Goal: Information Seeking & Learning: Learn about a topic

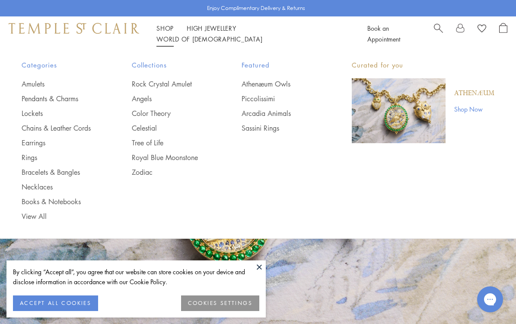
click at [28, 155] on link "Rings" at bounding box center [60, 158] width 76 height 10
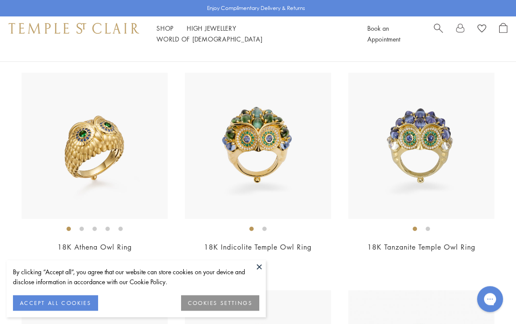
scroll to position [87, 0]
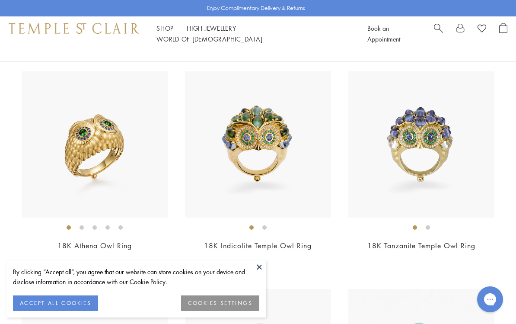
click at [259, 273] on button at bounding box center [259, 266] width 13 height 13
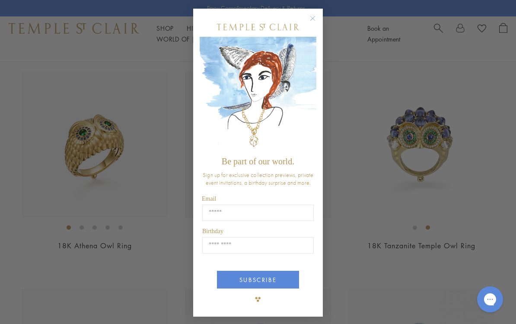
click at [317, 24] on circle "Close dialog" at bounding box center [313, 18] width 10 height 10
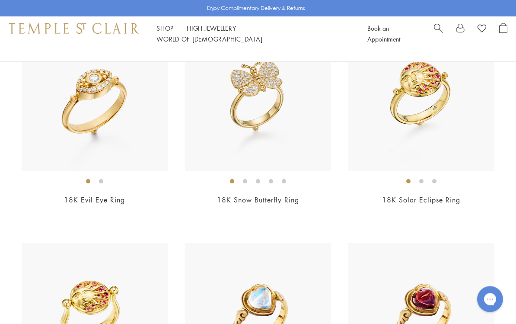
scroll to position [1438, 0]
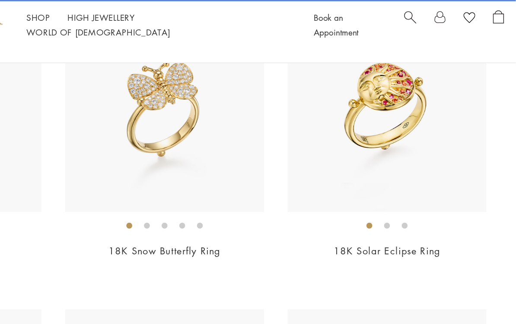
click at [419, 179] on li at bounding box center [421, 181] width 4 height 4
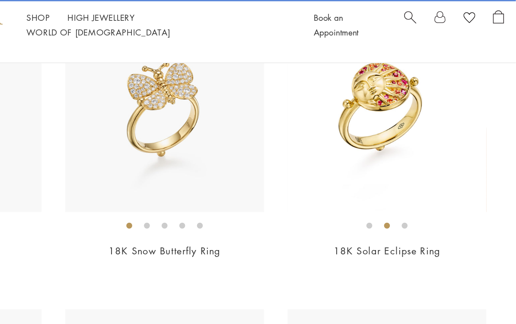
click at [349, 176] on ol at bounding box center [422, 181] width 146 height 11
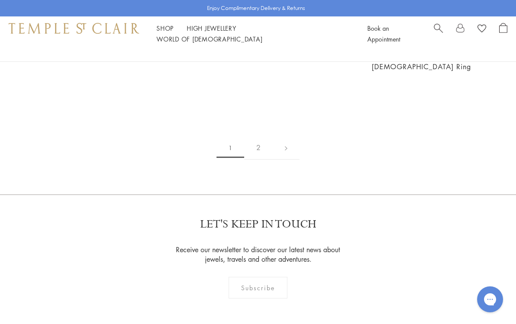
scroll to position [3511, 0]
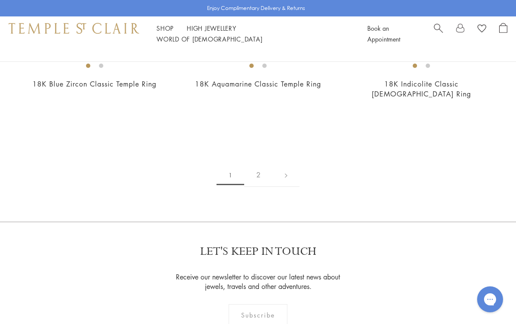
click at [265, 163] on link "2" at bounding box center [258, 175] width 29 height 24
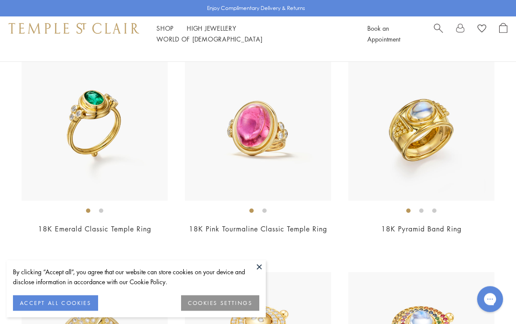
click at [265, 273] on button at bounding box center [259, 266] width 13 height 13
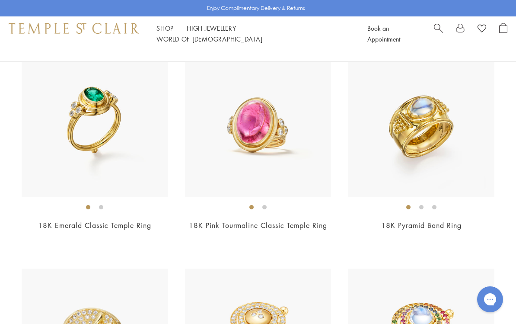
scroll to position [108, 0]
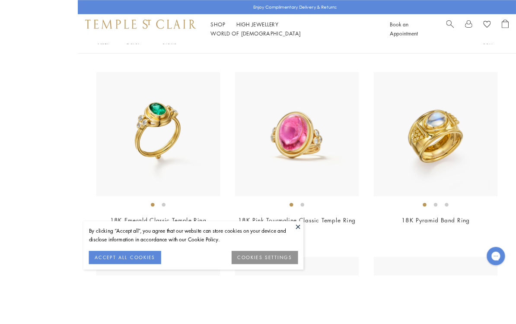
scroll to position [125, 0]
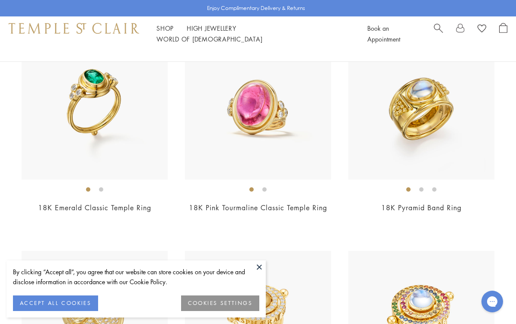
click at [264, 265] on button at bounding box center [259, 266] width 13 height 13
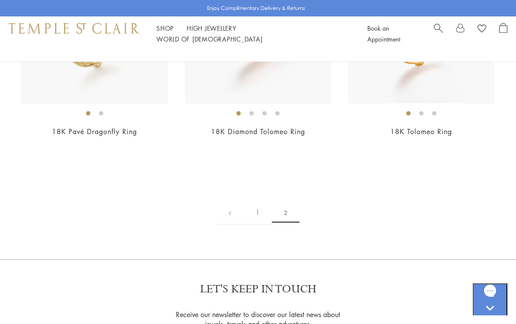
scroll to position [421, 0]
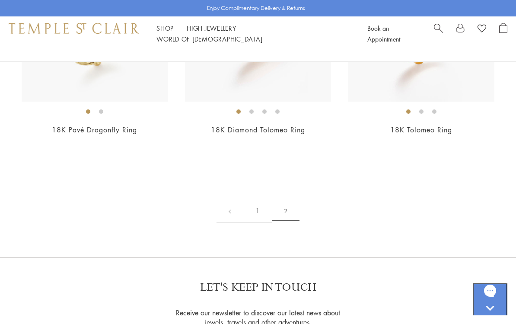
click at [262, 214] on link "1" at bounding box center [257, 211] width 29 height 24
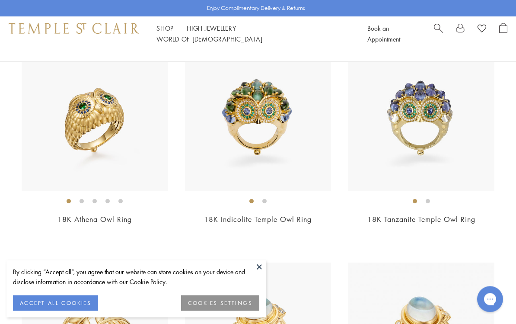
scroll to position [114, 0]
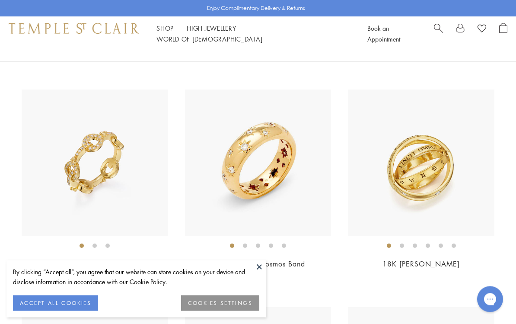
scroll to position [504, 0]
click at [264, 273] on button at bounding box center [259, 266] width 13 height 13
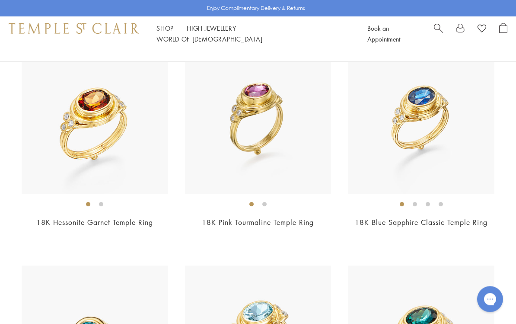
scroll to position [3155, 0]
click at [313, 181] on img at bounding box center [258, 121] width 146 height 146
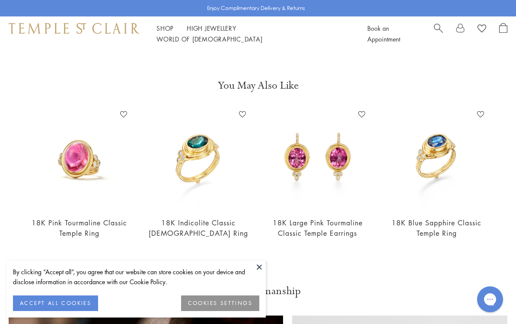
scroll to position [303, 0]
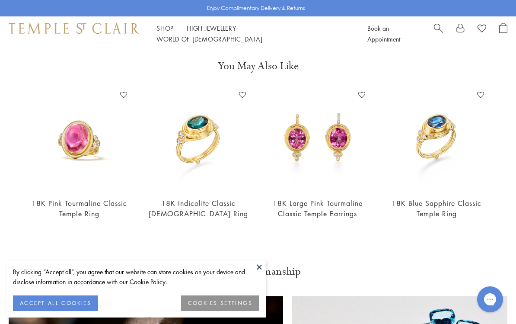
click at [346, 207] on link "18K Large Pink Tourmaline Classic Temple Earrings" at bounding box center [318, 207] width 90 height 19
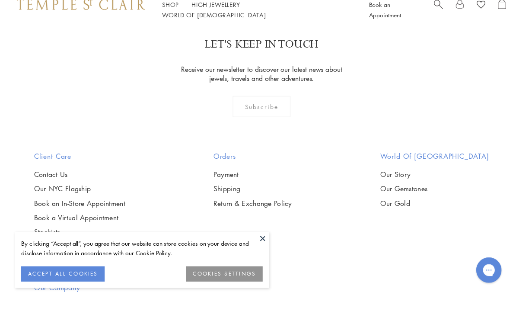
scroll to position [841, 0]
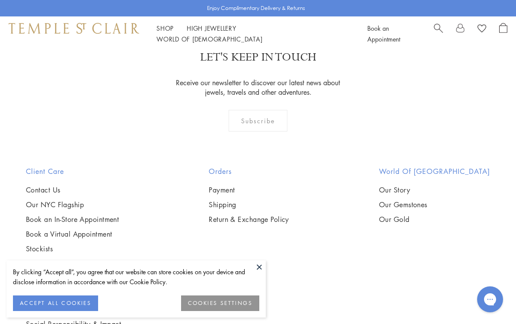
click at [379, 192] on link "Our Story" at bounding box center [434, 190] width 111 height 10
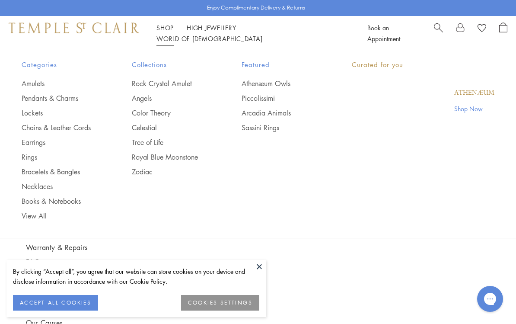
click at [165, 32] on link "Shop Shop" at bounding box center [165, 28] width 17 height 9
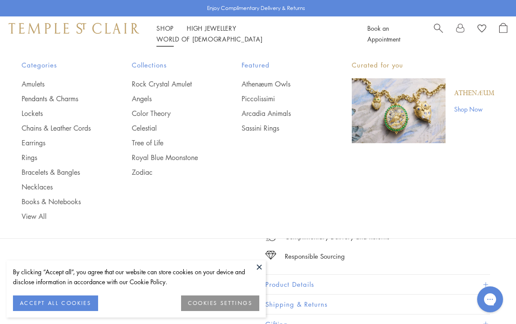
click at [39, 95] on link "Pendants & Charms" at bounding box center [60, 99] width 76 height 10
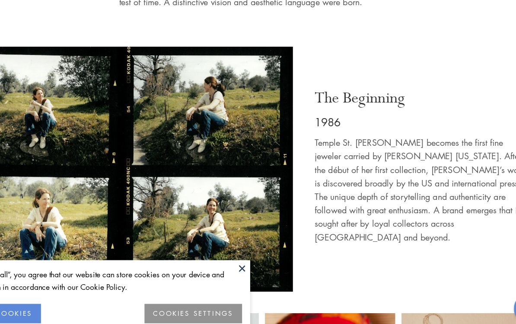
scroll to position [296, 0]
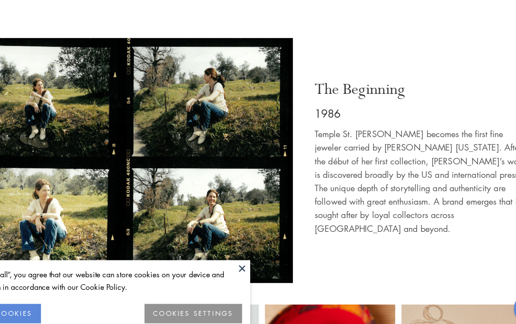
click at [253, 260] on button at bounding box center [259, 266] width 13 height 13
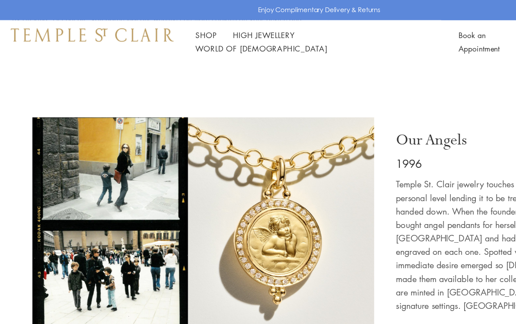
scroll to position [1042, 0]
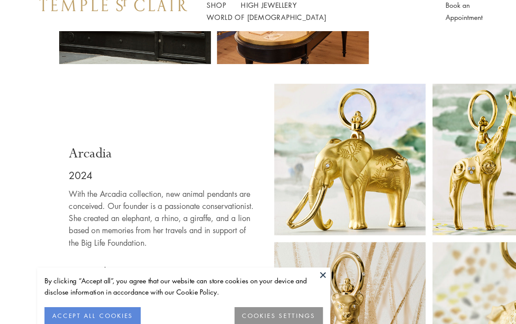
scroll to position [4516, 0]
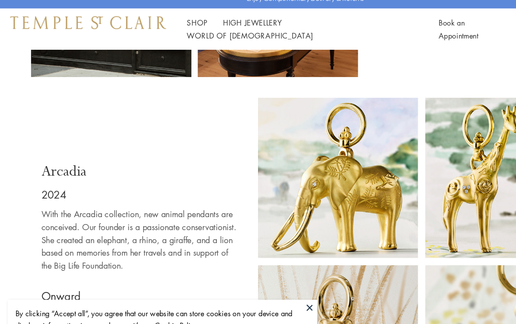
click at [265, 260] on button at bounding box center [259, 266] width 13 height 13
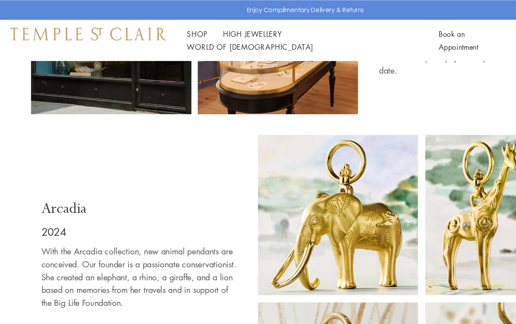
scroll to position [4422, 0]
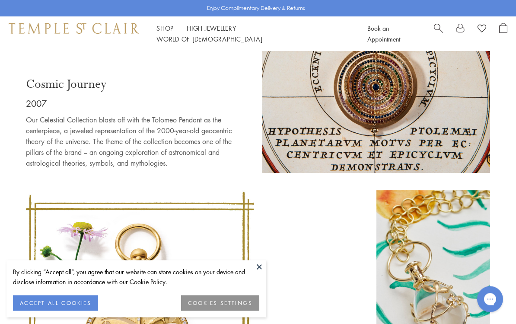
scroll to position [1870, 0]
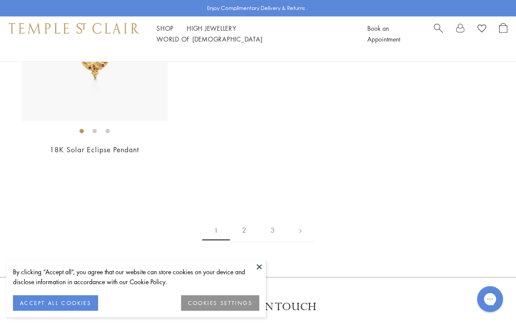
scroll to position [4770, 0]
click at [256, 242] on link "2" at bounding box center [244, 230] width 29 height 24
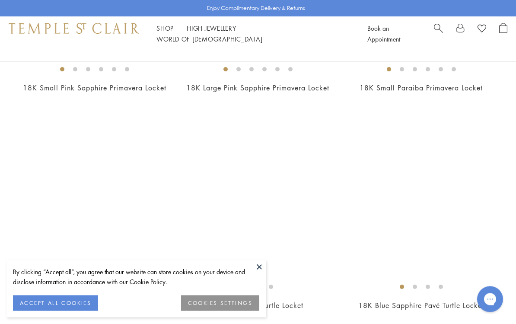
scroll to position [3917, 0]
